Goal: Task Accomplishment & Management: Use online tool/utility

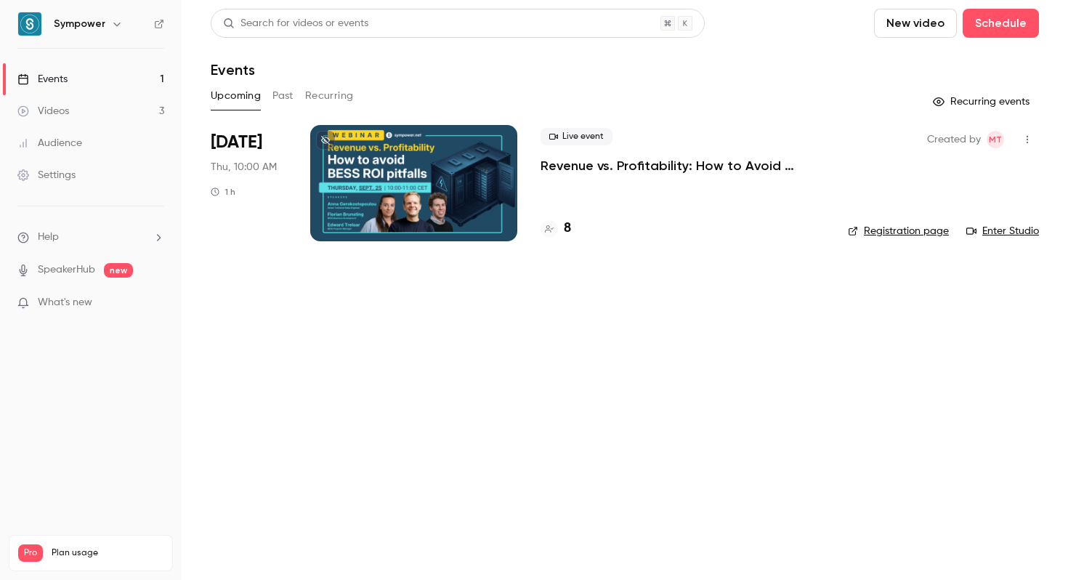
click at [601, 189] on div "Live event Revenue vs. Profitability: How to Avoid BESS ROI Pitfalls 8" at bounding box center [683, 183] width 284 height 116
click at [586, 171] on p "Revenue vs. Profitability: How to Avoid [PERSON_NAME] ROI Pitfalls" at bounding box center [683, 165] width 284 height 17
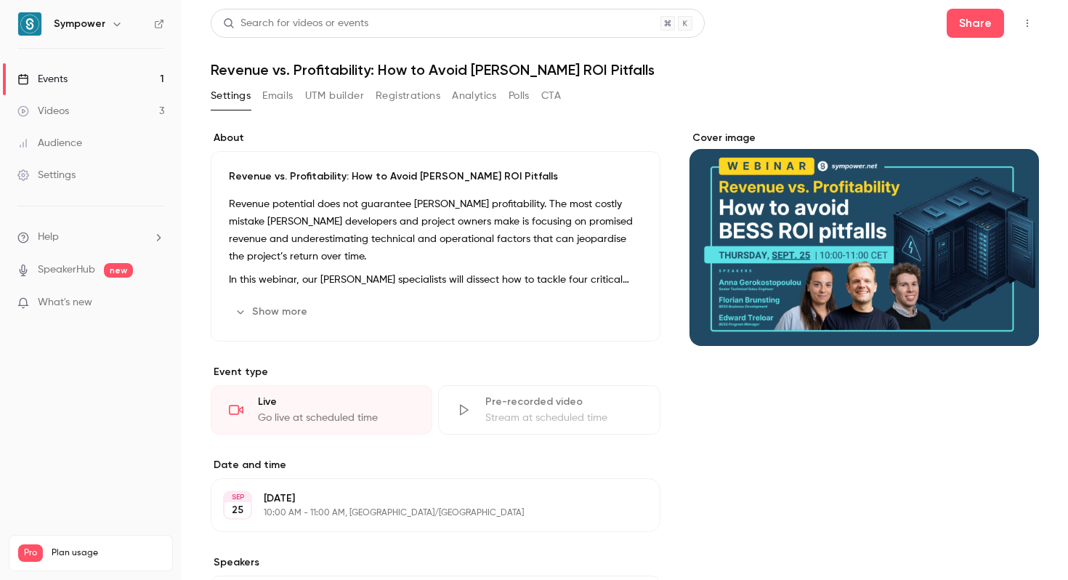
click at [343, 99] on button "UTM builder" at bounding box center [334, 95] width 59 height 23
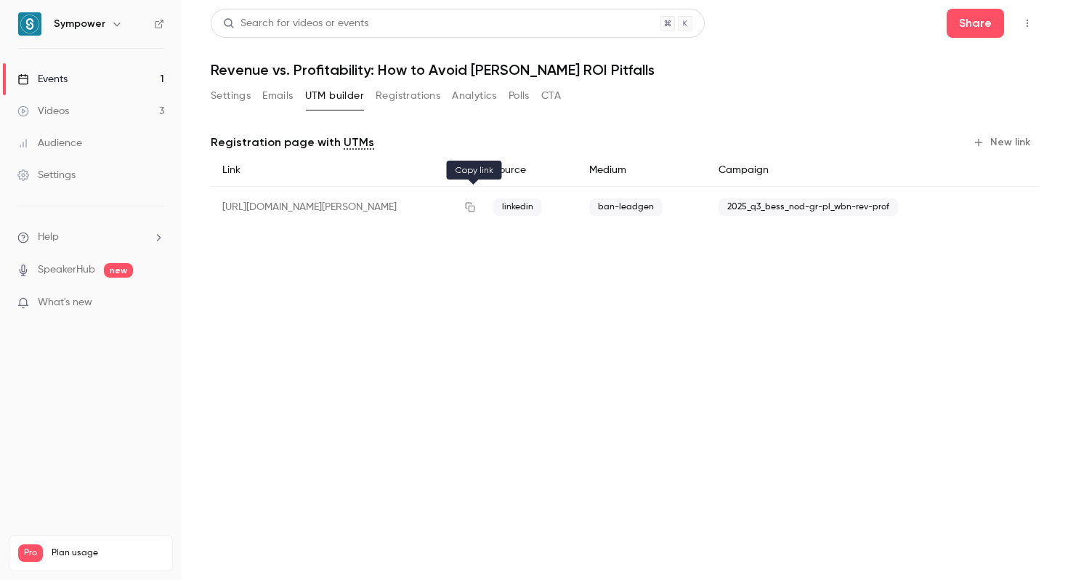
click at [474, 209] on icon "button" at bounding box center [470, 207] width 12 height 10
click at [472, 203] on icon "button" at bounding box center [470, 207] width 12 height 10
